Goal: Find specific fact: Find specific fact

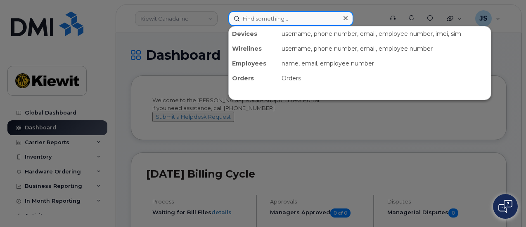
click at [298, 17] on input at bounding box center [290, 18] width 125 height 15
paste input "527607"
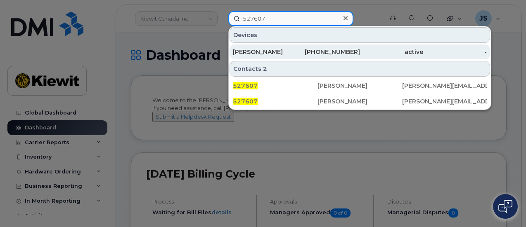
type input "527607"
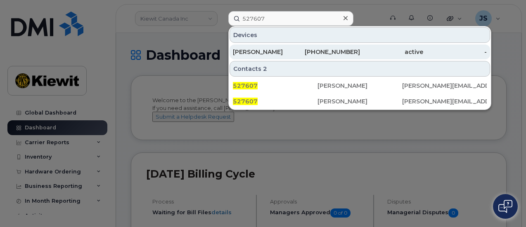
click at [310, 54] on div "780-504-7842" at bounding box center [328, 52] width 64 height 8
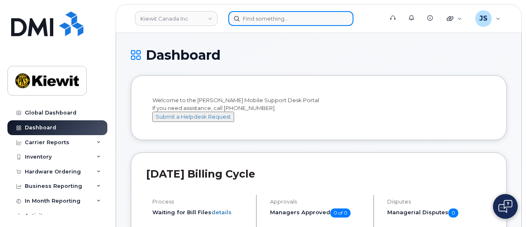
click at [253, 21] on input at bounding box center [290, 18] width 125 height 15
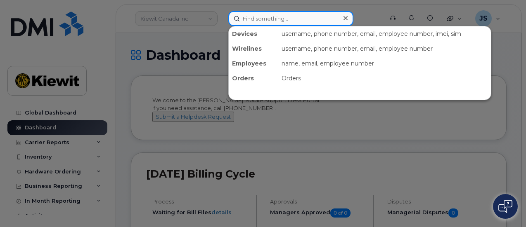
paste input "454333"
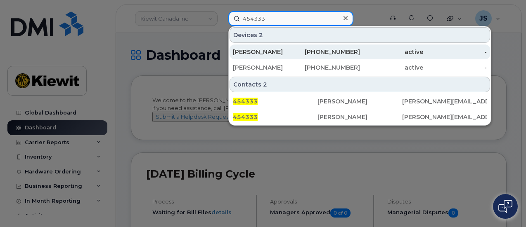
type input "454333"
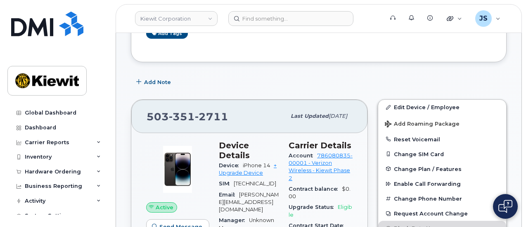
scroll to position [165, 0]
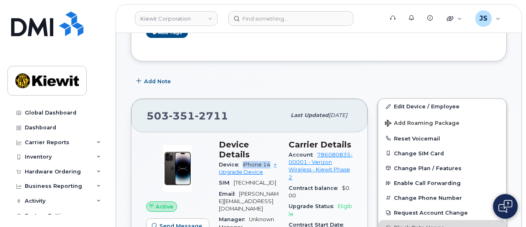
drag, startPoint x: 270, startPoint y: 152, endPoint x: 242, endPoint y: 149, distance: 28.3
click at [242, 160] on div "Device iPhone 14 + Upgrade Device" at bounding box center [249, 169] width 60 height 19
copy span "iPhone 14"
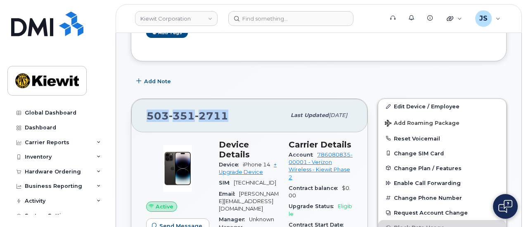
drag, startPoint x: 230, startPoint y: 119, endPoint x: 137, endPoint y: 118, distance: 92.5
click at [137, 118] on div "503 351 2711 Last updated Jul 31, 2025" at bounding box center [249, 115] width 236 height 33
copy span "503 351 2711"
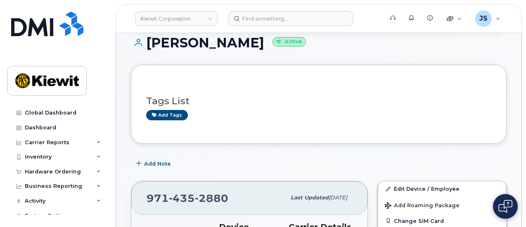
scroll to position [206, 0]
